Goal: Check status: Check status

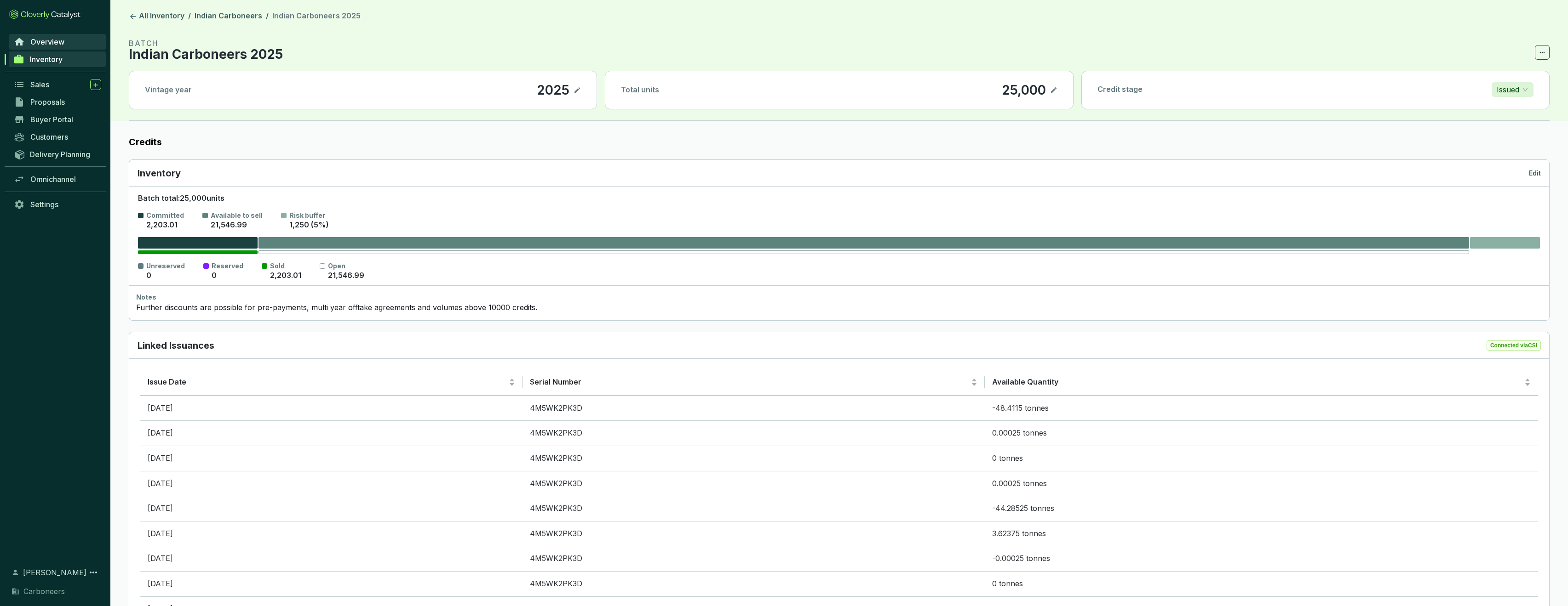
click at [47, 42] on span "Overview" at bounding box center [48, 42] width 34 height 9
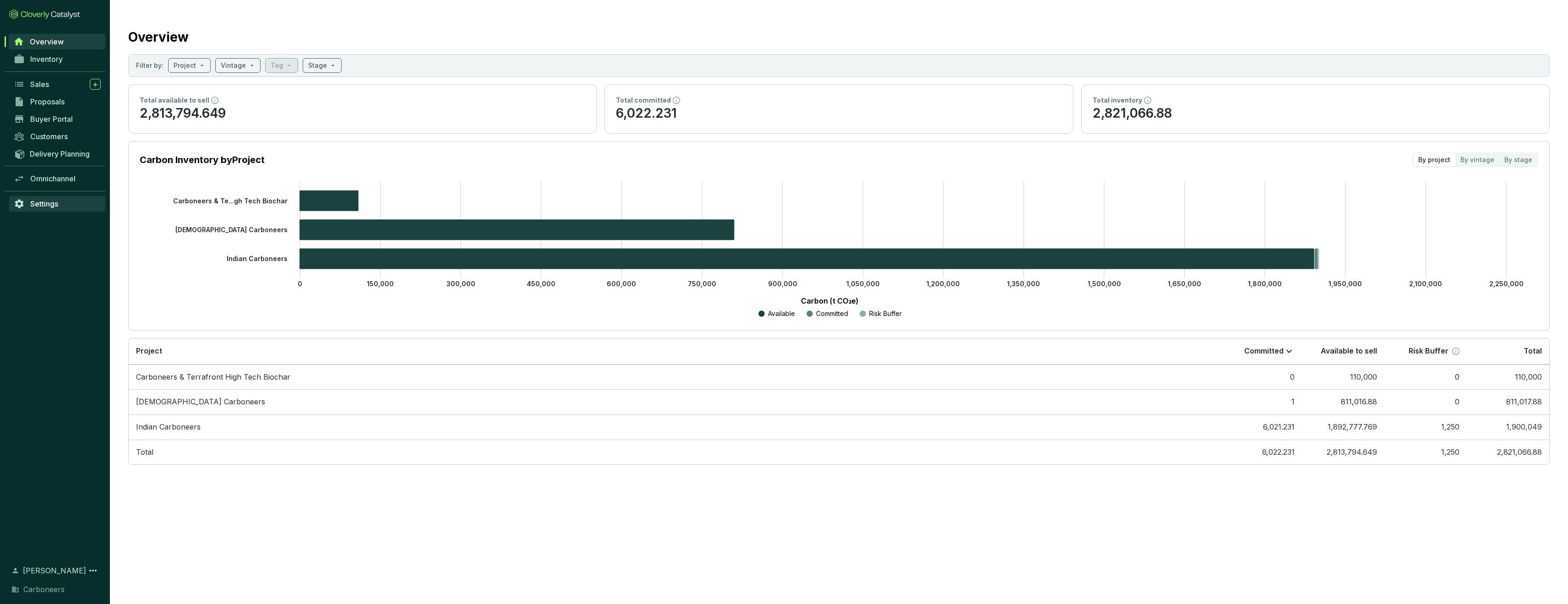
click at [52, 208] on span "Settings" at bounding box center [44, 203] width 28 height 9
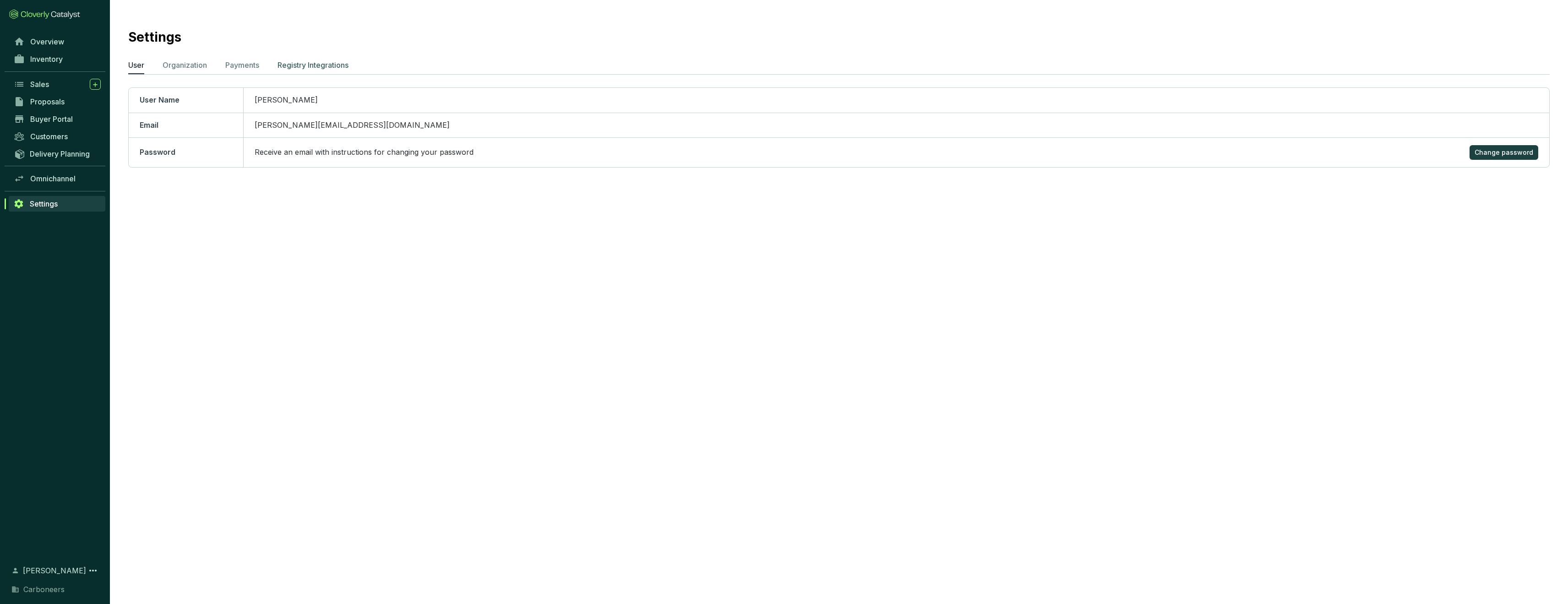
click at [304, 71] on li "Registry Integrations" at bounding box center [313, 67] width 71 height 15
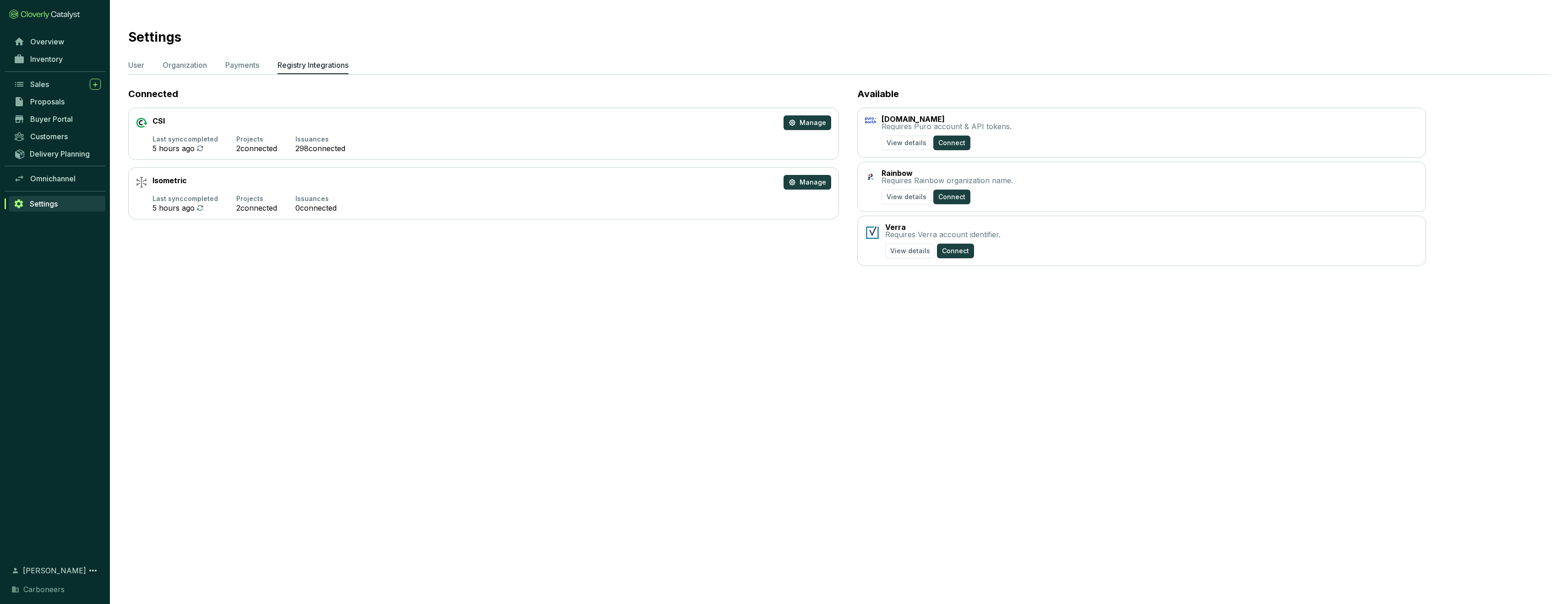
click at [705, 138] on section "Last sync completed 5 hours ago Projects 2 connected Issuances 298 connected" at bounding box center [483, 144] width 695 height 16
click at [711, 138] on section "Last sync completed 5 hours ago Projects 2 connected Issuances 298 connected" at bounding box center [483, 144] width 695 height 16
click at [790, 121] on button "Manage" at bounding box center [807, 123] width 47 height 15
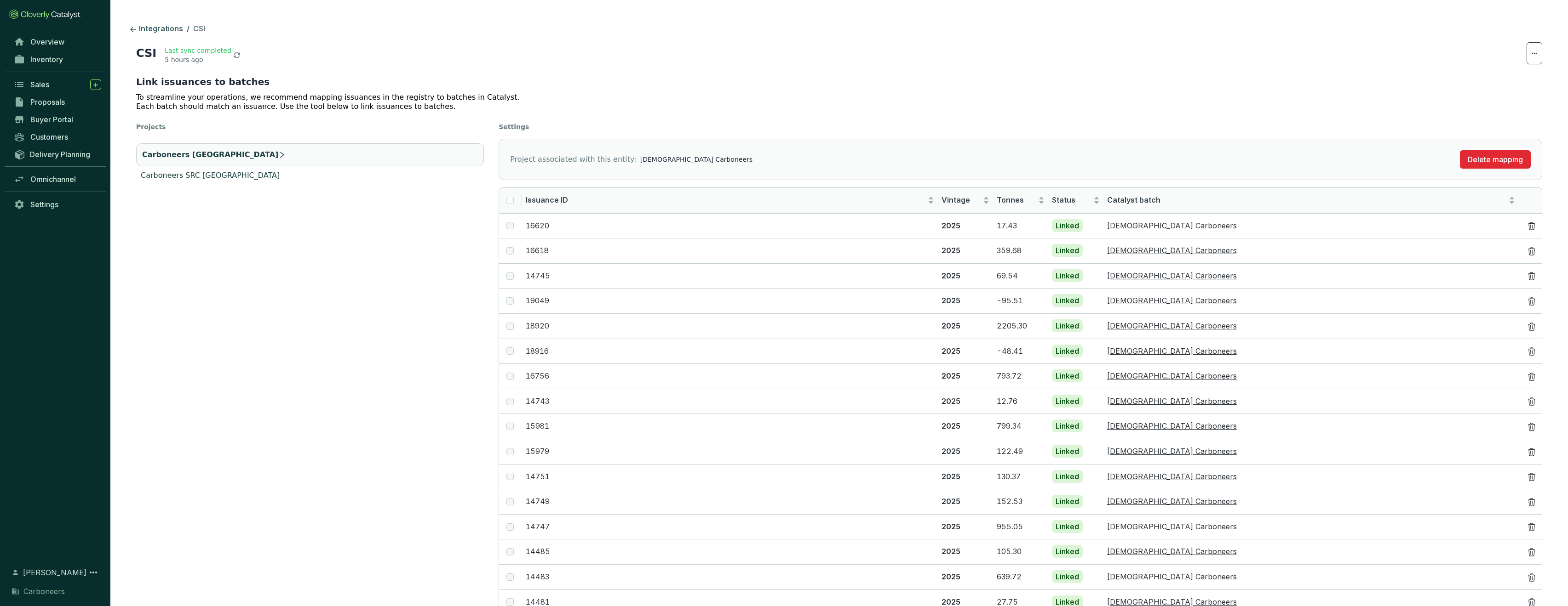
click at [330, 173] on li "Carboneers SRC India" at bounding box center [310, 175] width 348 height 11
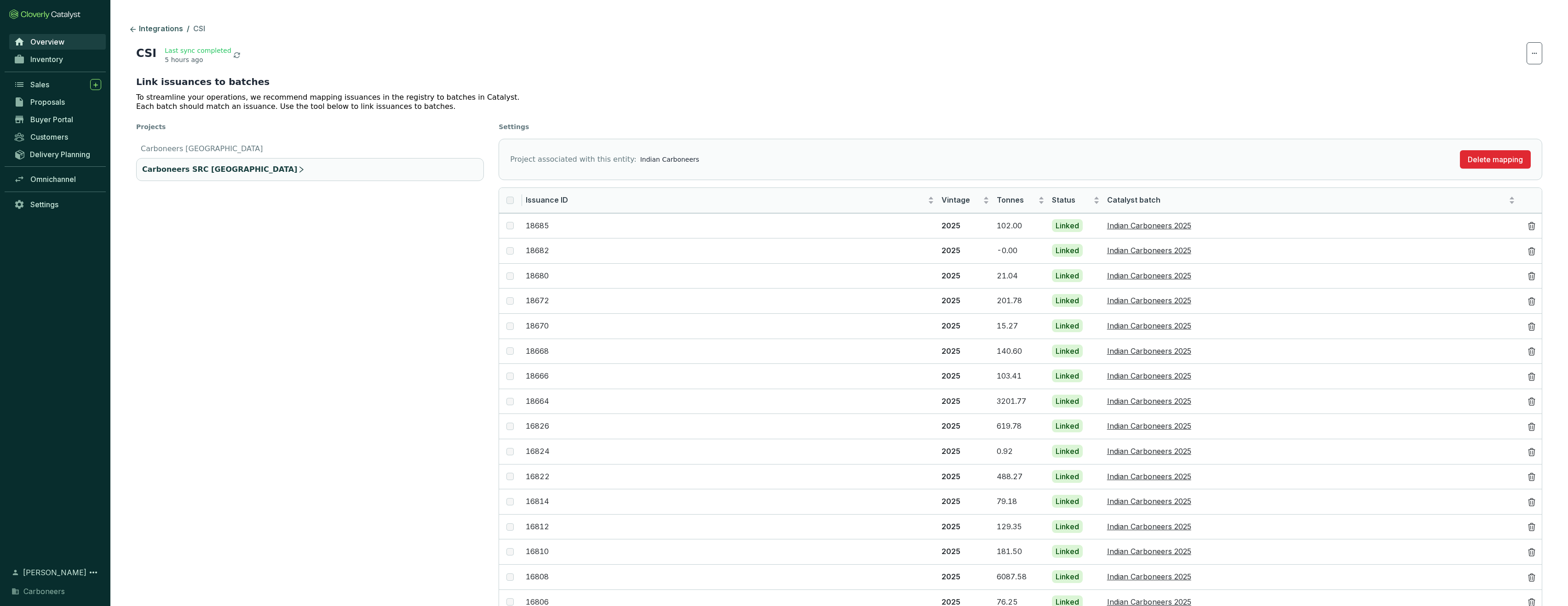
click at [61, 42] on span "Overview" at bounding box center [48, 42] width 34 height 9
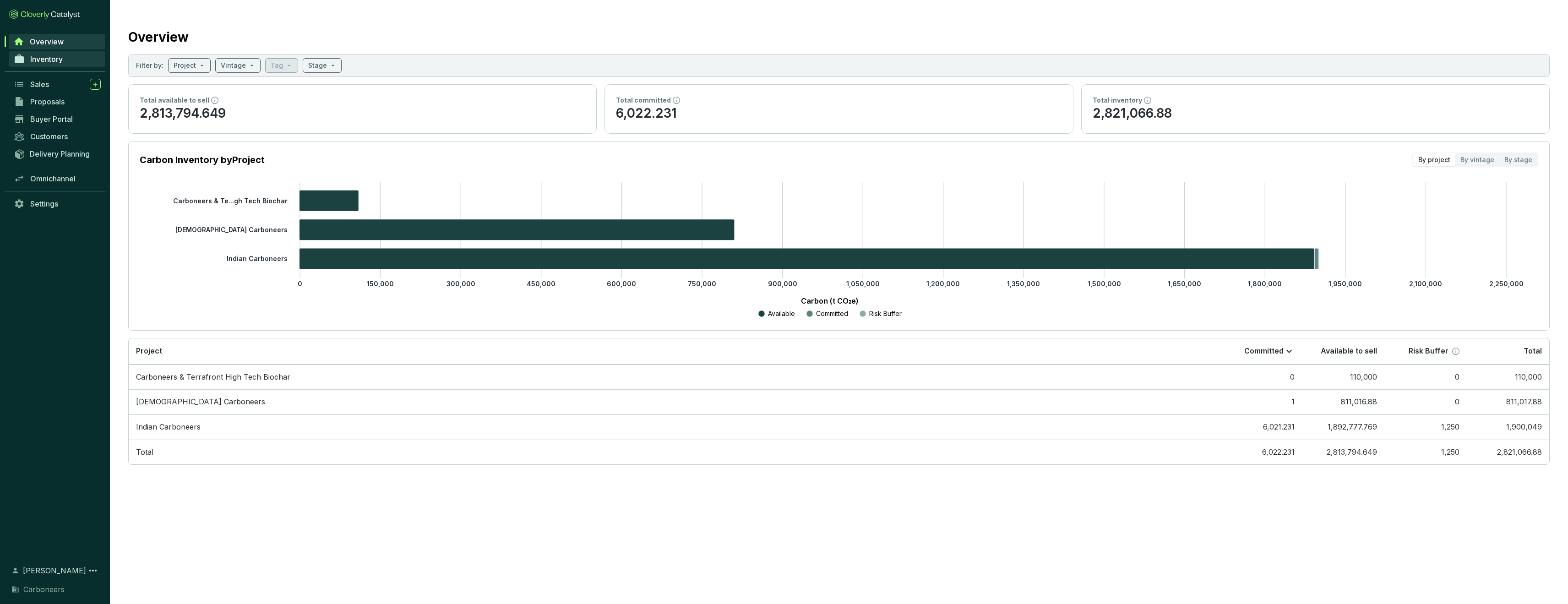
click at [58, 53] on link "Inventory" at bounding box center [57, 59] width 96 height 16
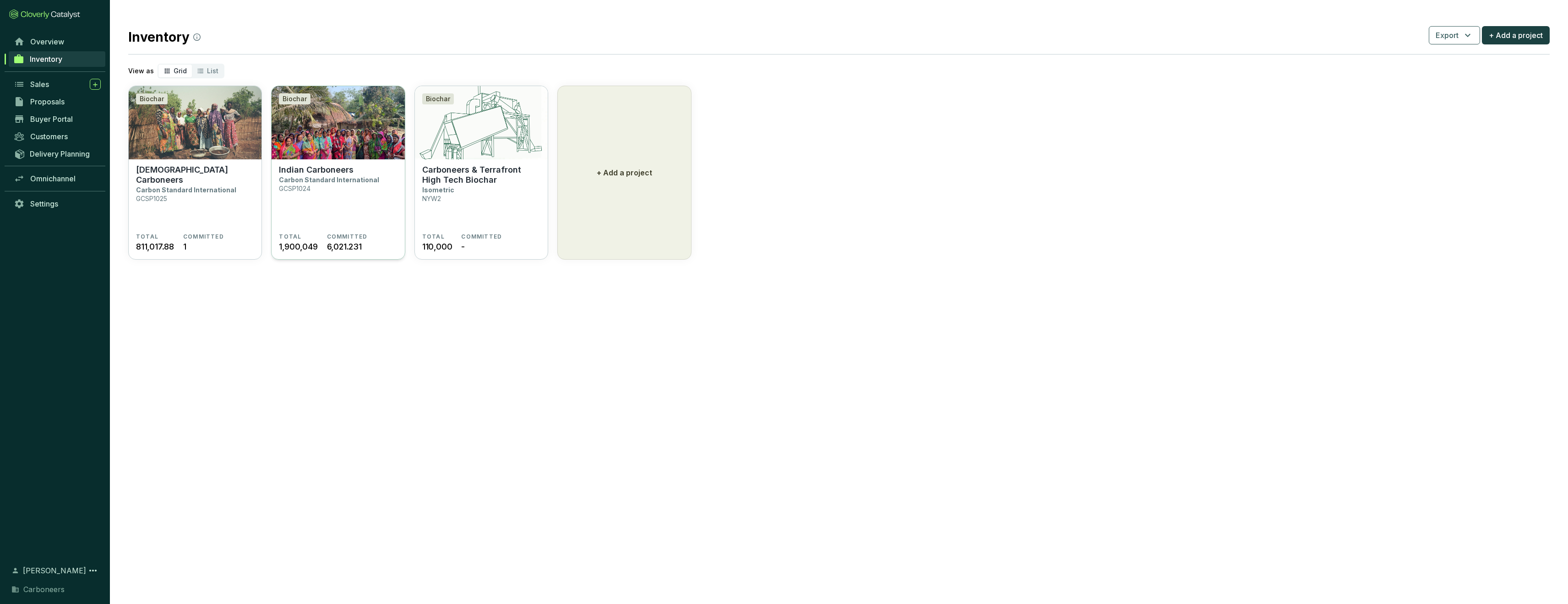
click at [387, 216] on section "Indian Carboneers Carbon Standard International GCSP1024" at bounding box center [338, 199] width 118 height 68
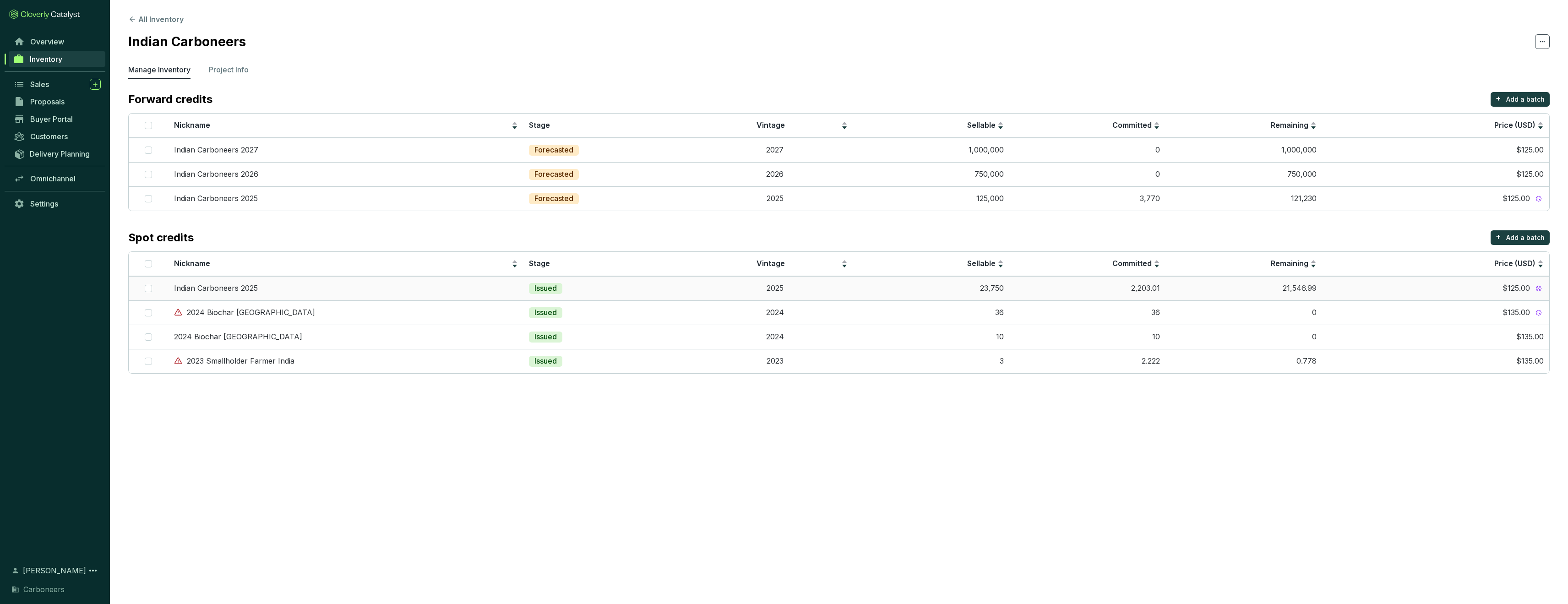
click at [320, 284] on div "Indian Carboneers 2025" at bounding box center [346, 289] width 345 height 10
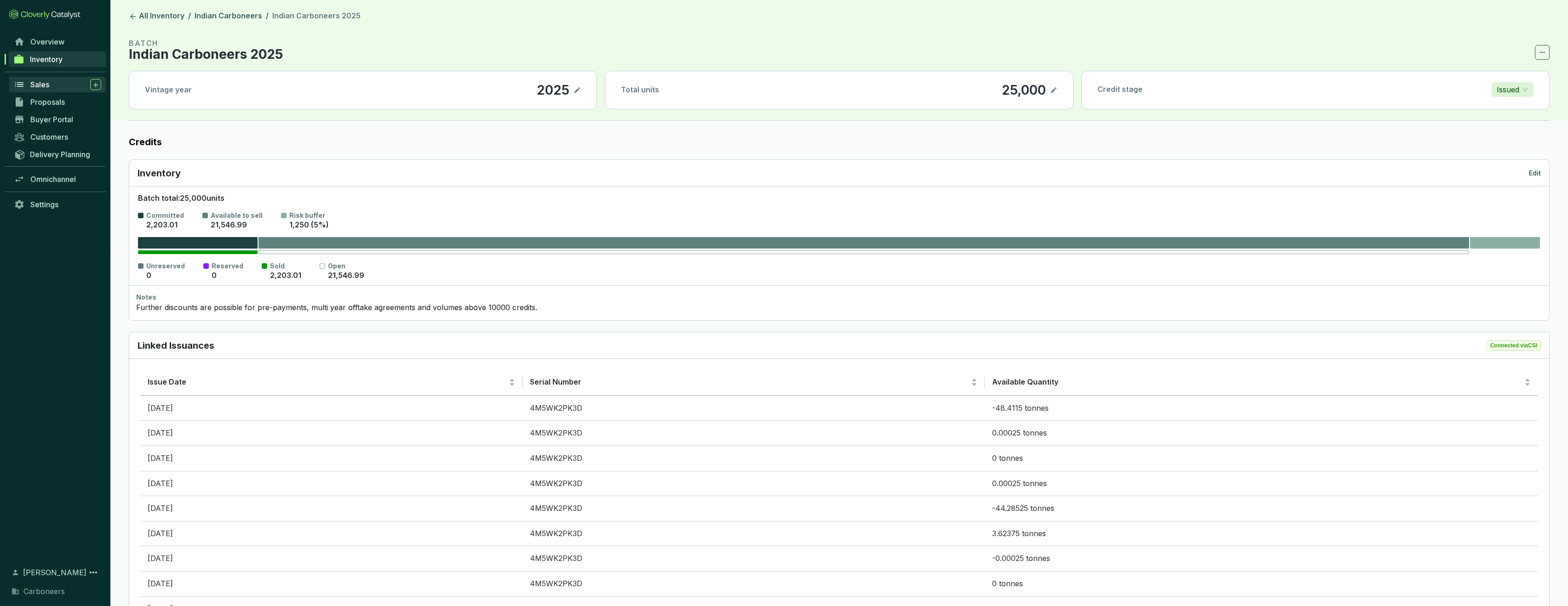
click at [59, 88] on div "Sales" at bounding box center [66, 84] width 71 height 11
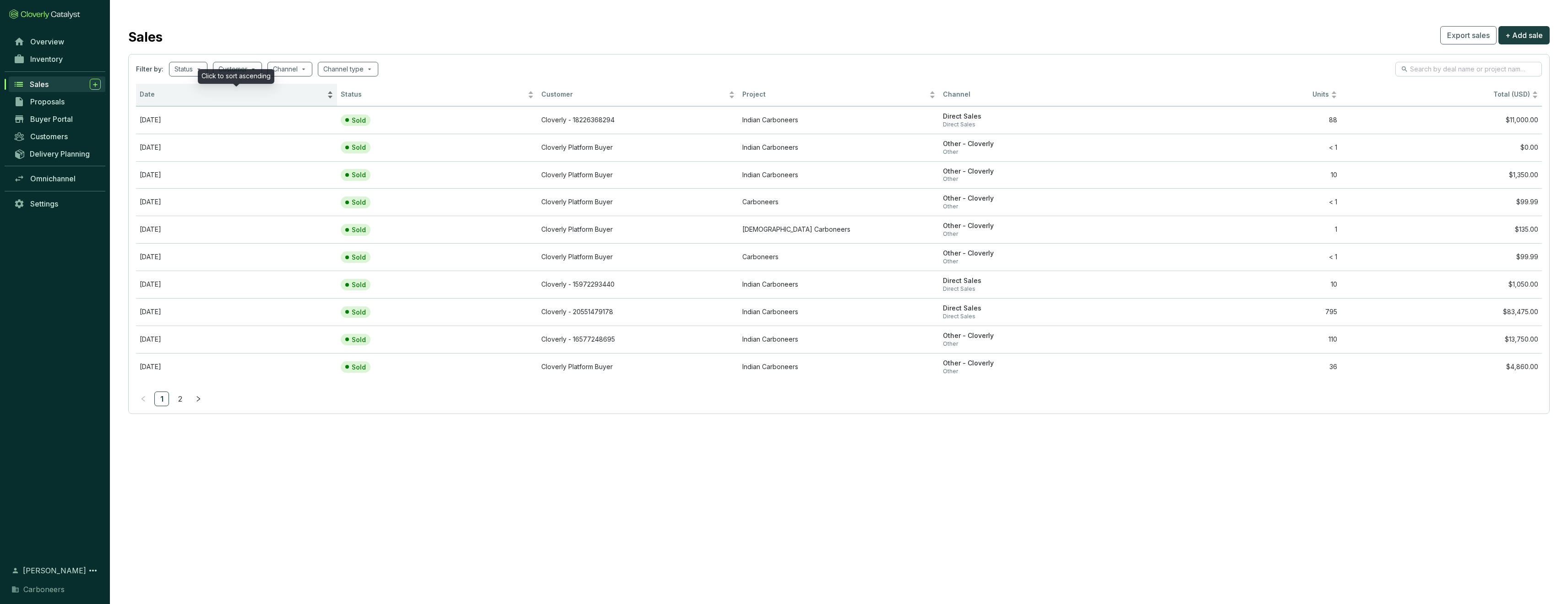
click at [318, 98] on span "Date" at bounding box center [232, 94] width 186 height 9
click at [318, 99] on span "Date" at bounding box center [232, 94] width 186 height 9
click at [334, 123] on td "[DATE]" at bounding box center [236, 120] width 201 height 27
